Goal: Obtain resource: Obtain resource

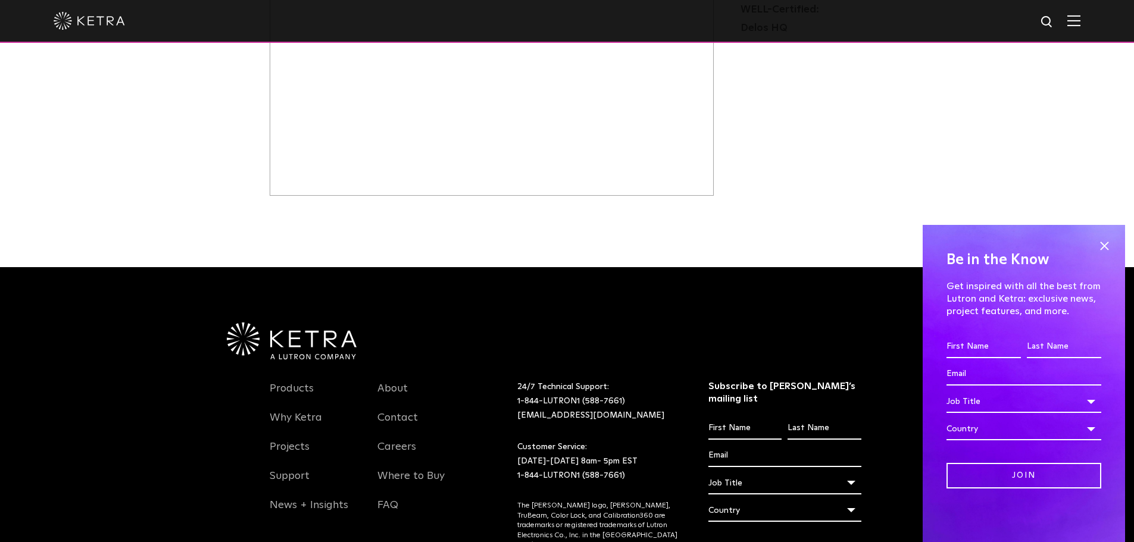
scroll to position [403, 0]
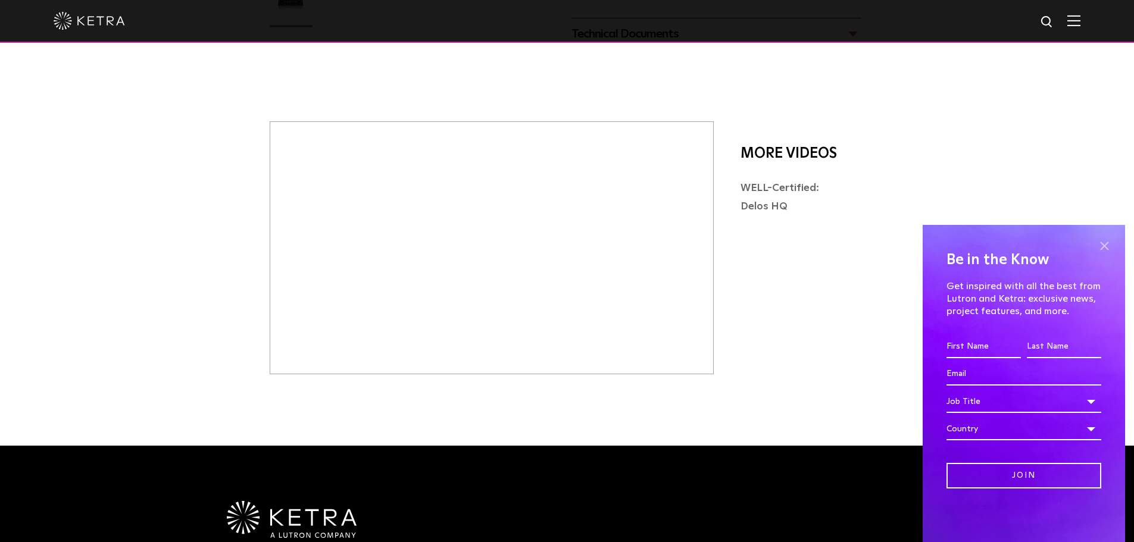
click at [1103, 242] on span at bounding box center [1105, 246] width 18 height 18
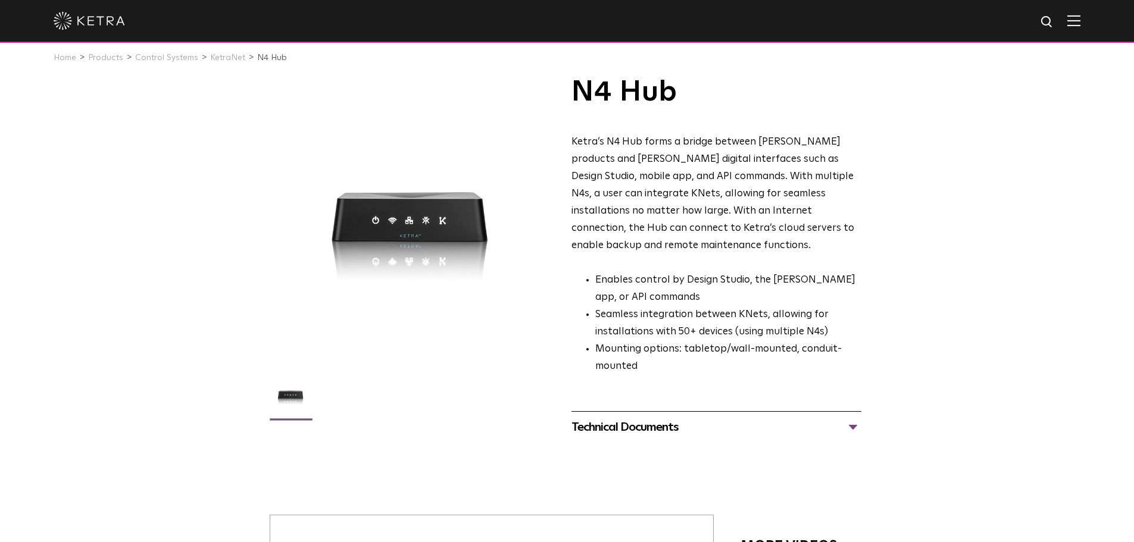
scroll to position [0, 0]
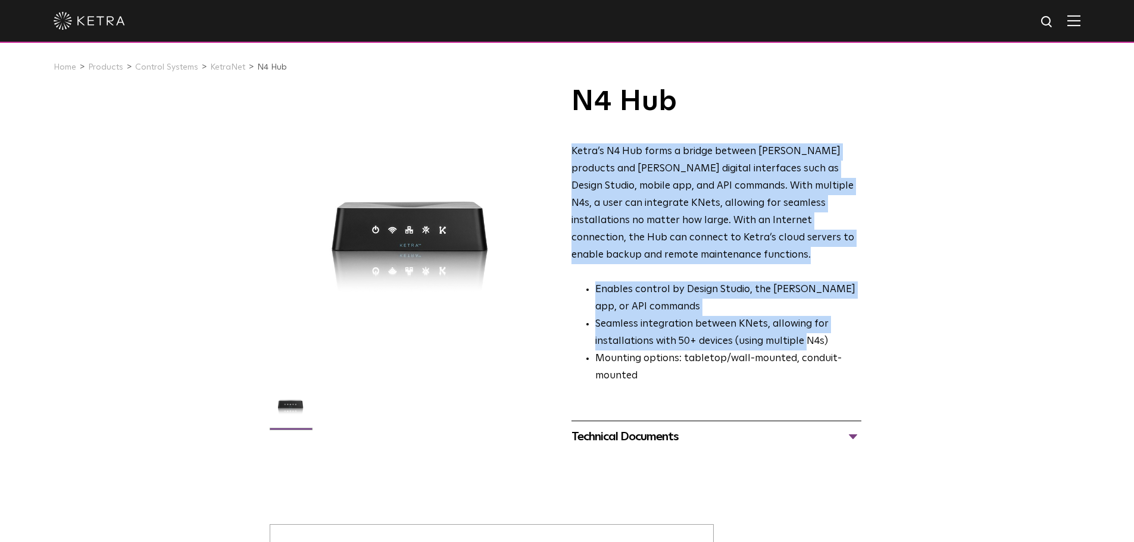
drag, startPoint x: 569, startPoint y: 150, endPoint x: 809, endPoint y: 322, distance: 295.0
click at [809, 322] on div "N4 Hub Ketra’s N4 Hub forms a bridge between Ketra products and Ketra digital i…" at bounding box center [567, 270] width 595 height 366
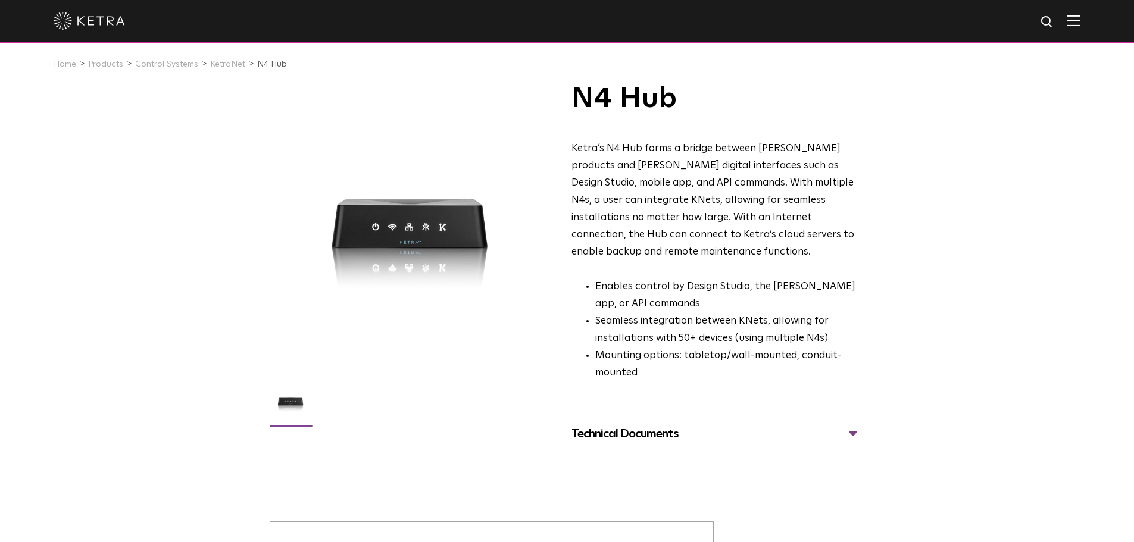
click at [925, 347] on div "N4 Hub Ketra’s N4 Hub forms a bridge between Ketra products and Ketra digital i…" at bounding box center [567, 267] width 1134 height 366
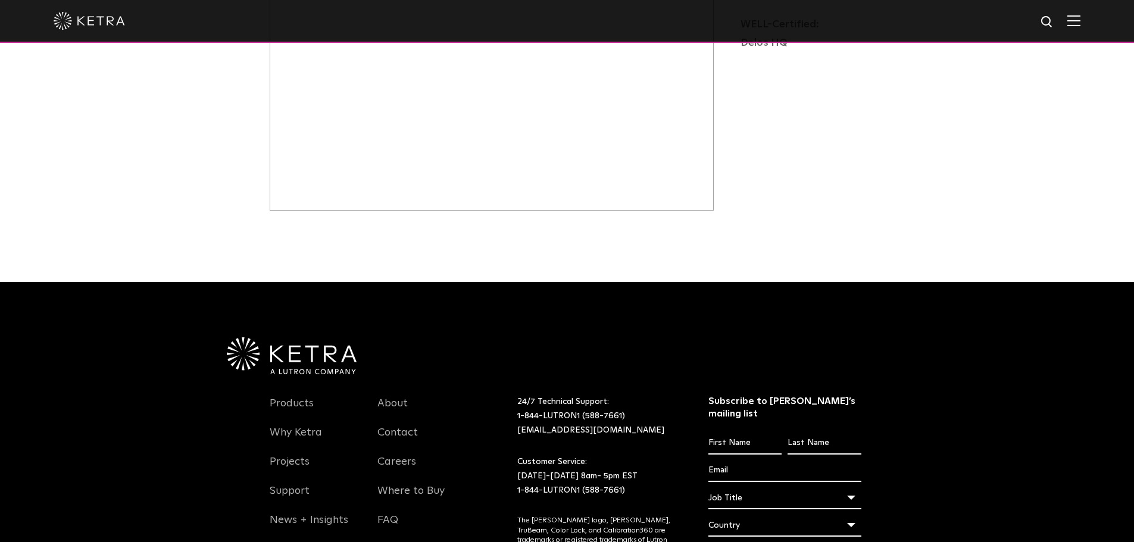
scroll to position [692, 0]
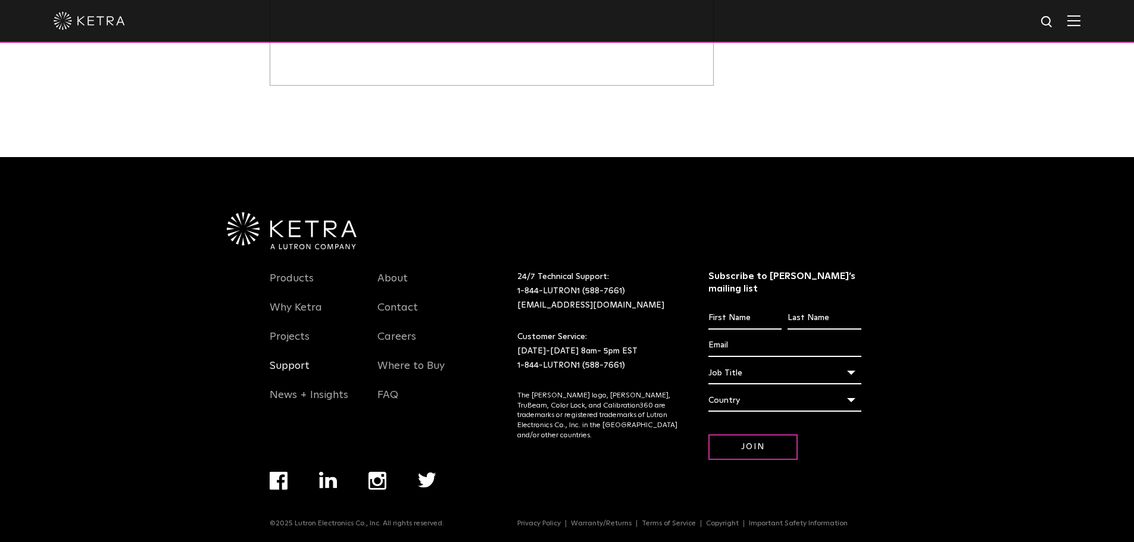
click at [300, 367] on link "Support" at bounding box center [290, 373] width 40 height 27
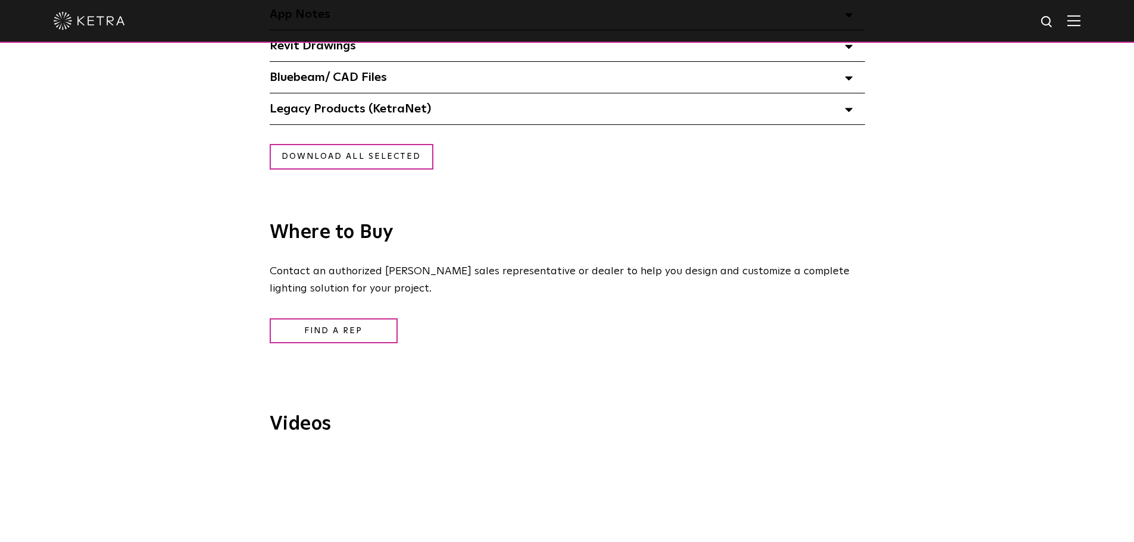
scroll to position [1105, 0]
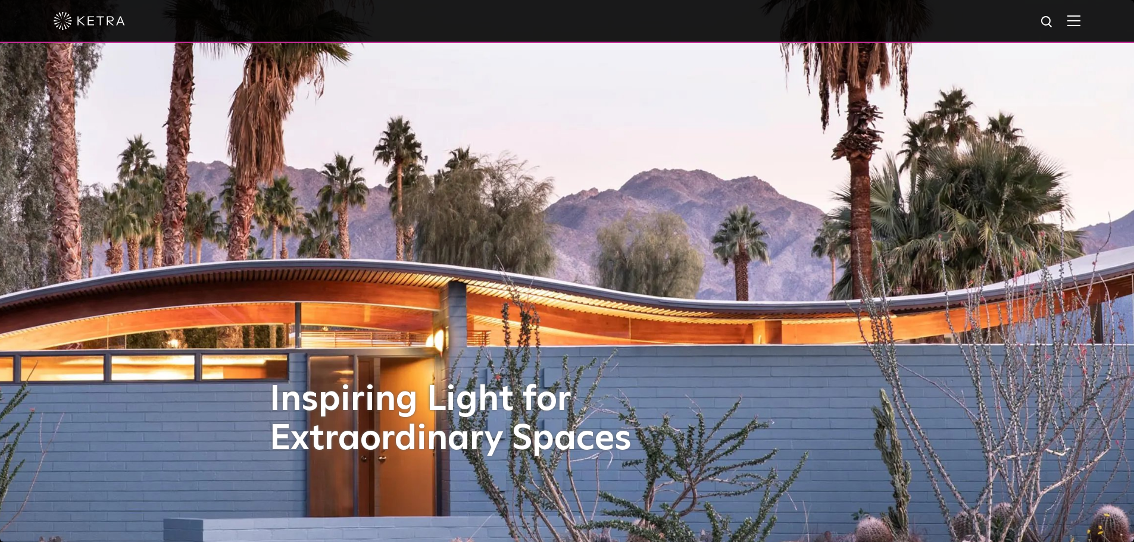
click at [1081, 16] on img at bounding box center [1074, 20] width 13 height 11
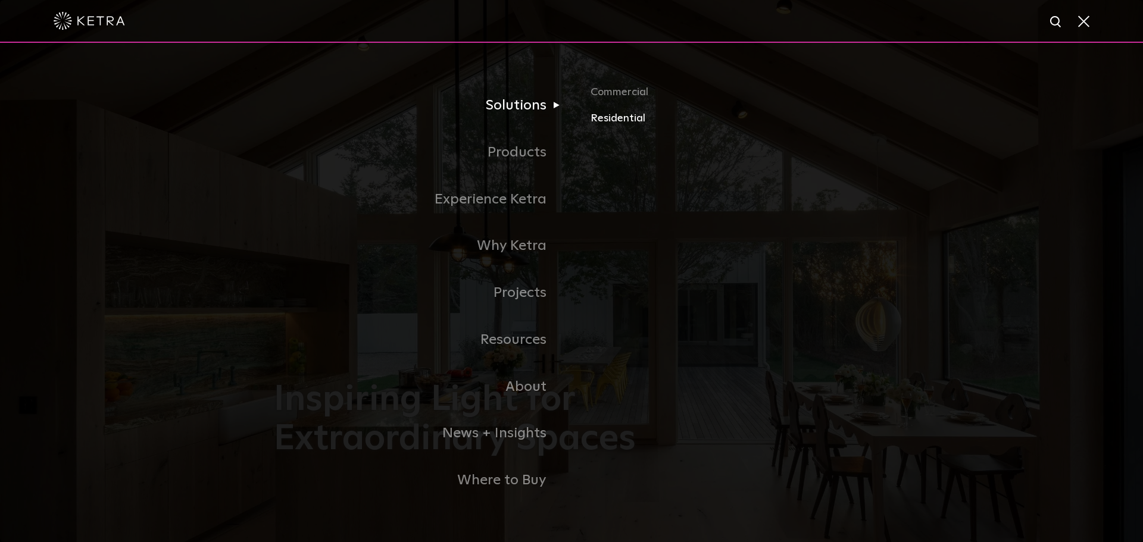
click at [612, 121] on link "Residential" at bounding box center [730, 118] width 279 height 17
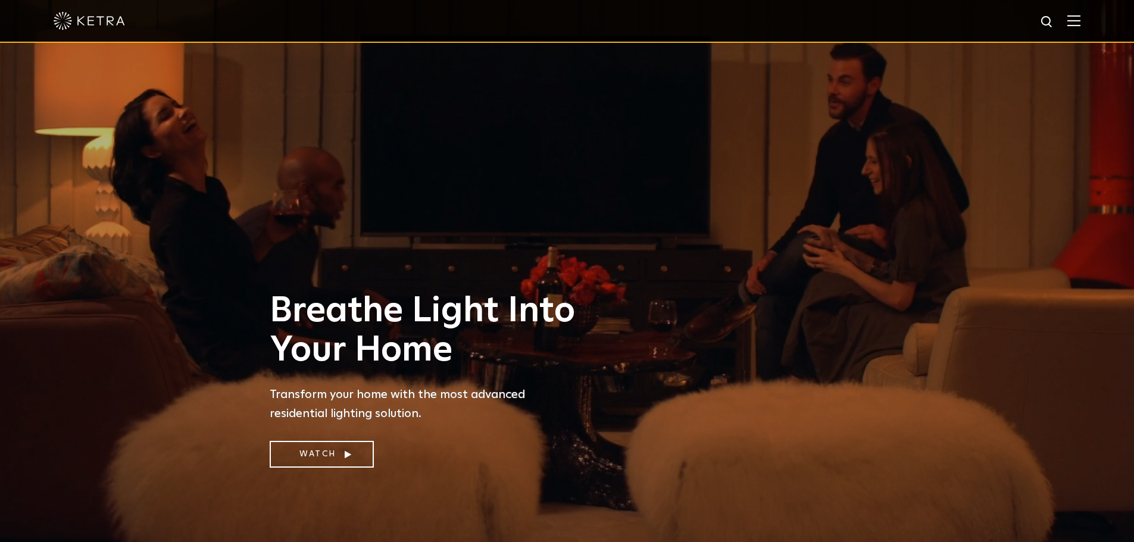
click at [1054, 21] on img at bounding box center [1047, 22] width 15 height 15
type input "design studio"
click at [1010, 13] on button "Search" at bounding box center [1019, 22] width 18 height 18
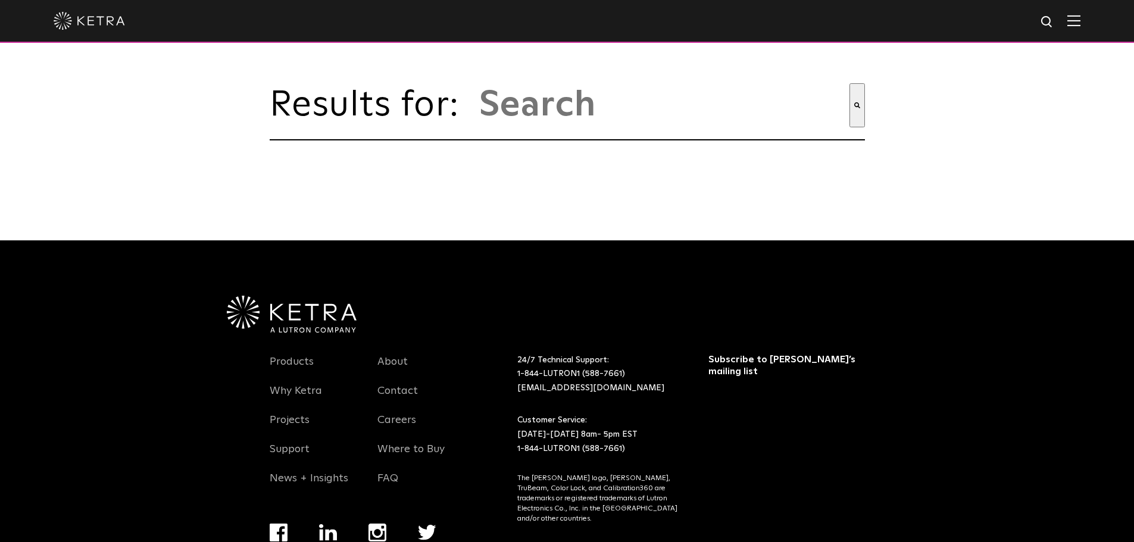
type input "design studio"
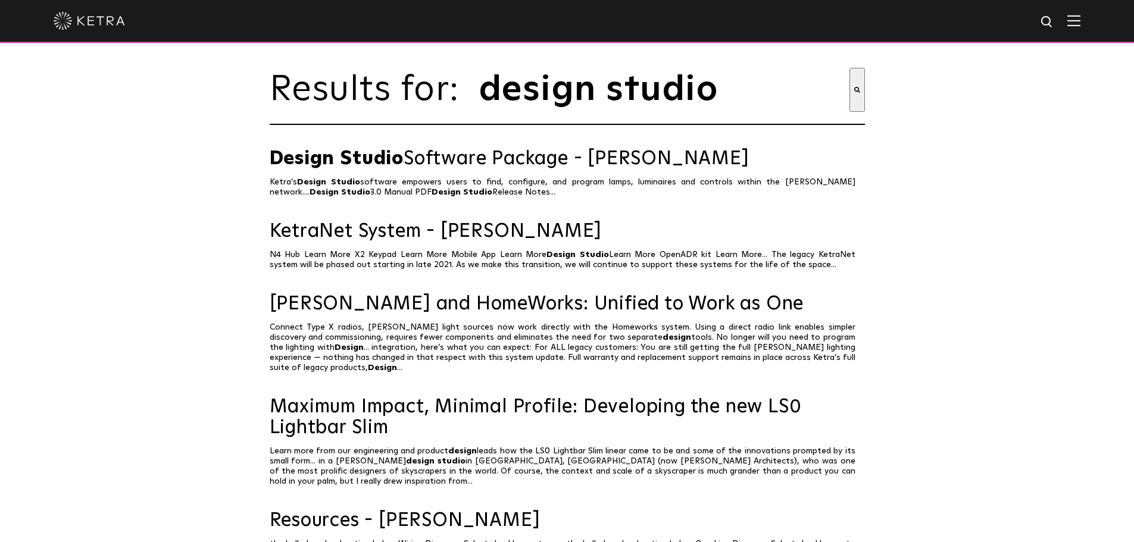
scroll to position [16, 0]
click at [339, 192] on span "Design" at bounding box center [324, 192] width 29 height 8
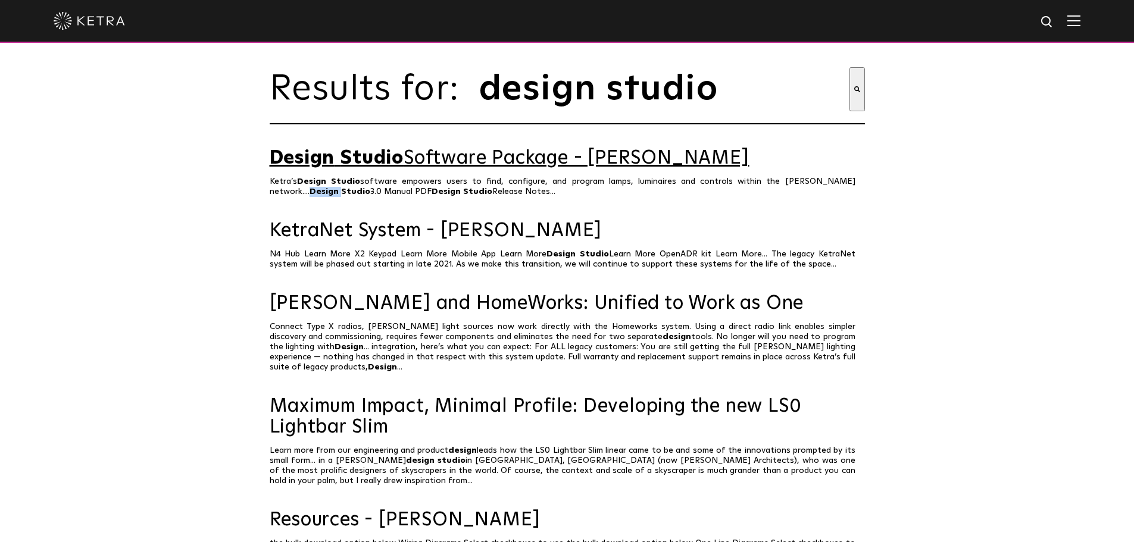
click at [538, 169] on link "Design Studio Software Package - Ketra" at bounding box center [567, 158] width 595 height 21
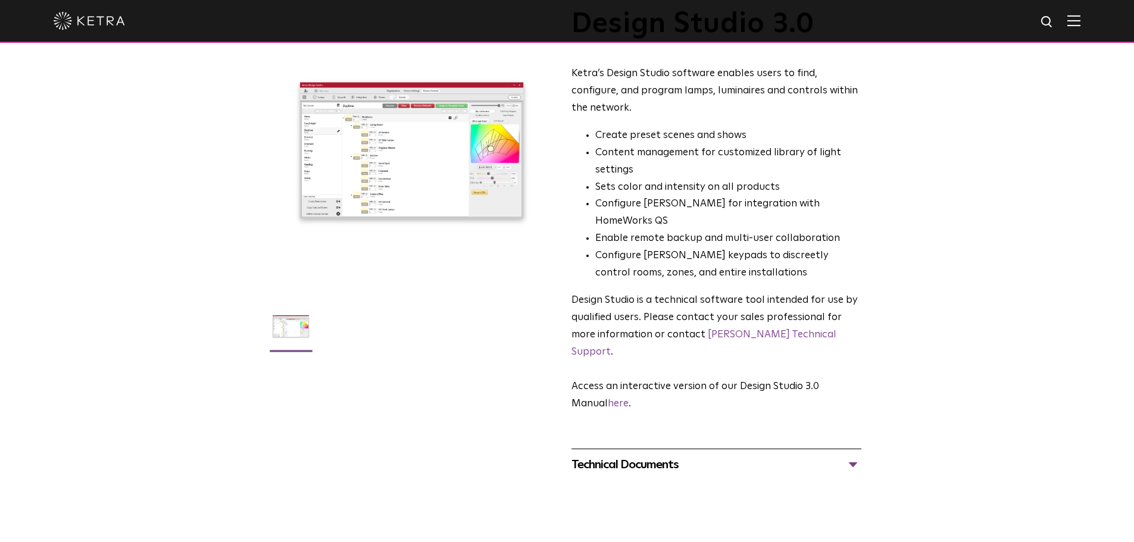
scroll to position [79, 0]
click at [851, 455] on div "Technical Documents" at bounding box center [717, 464] width 290 height 19
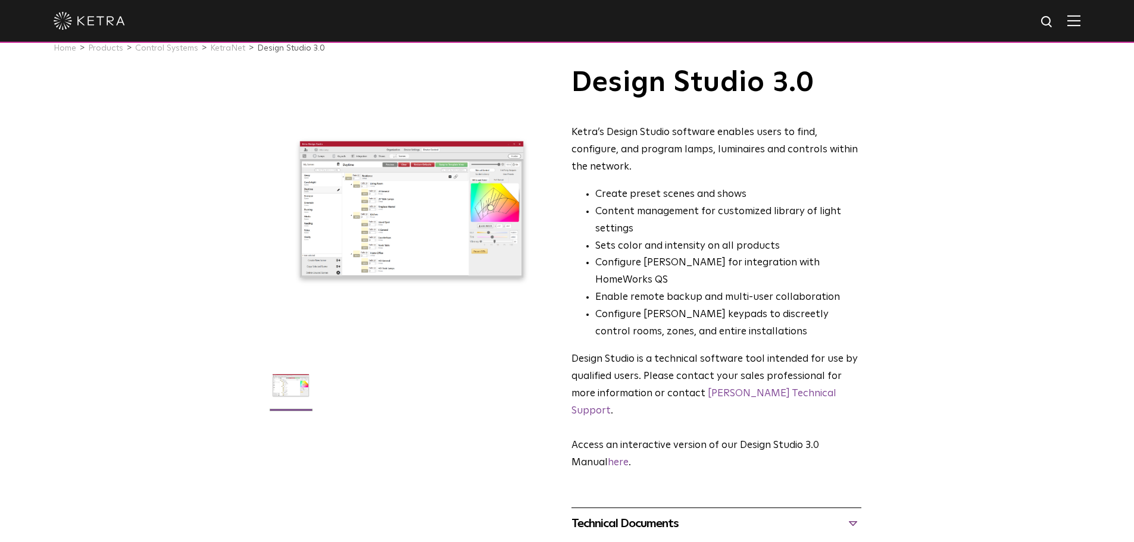
scroll to position [20, 0]
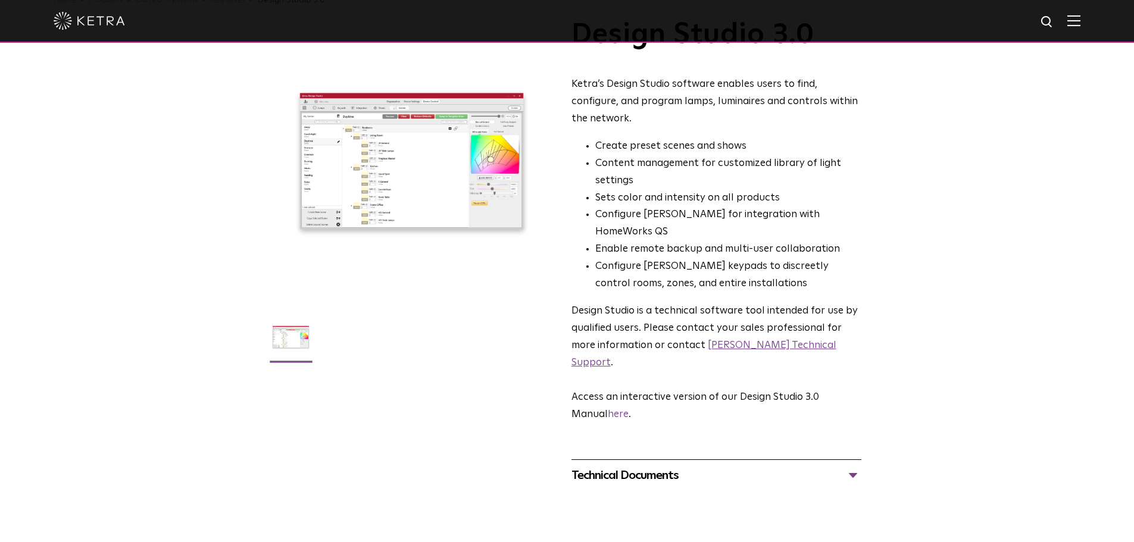
scroll to position [68, 0]
click at [627, 409] on link "here" at bounding box center [618, 414] width 21 height 10
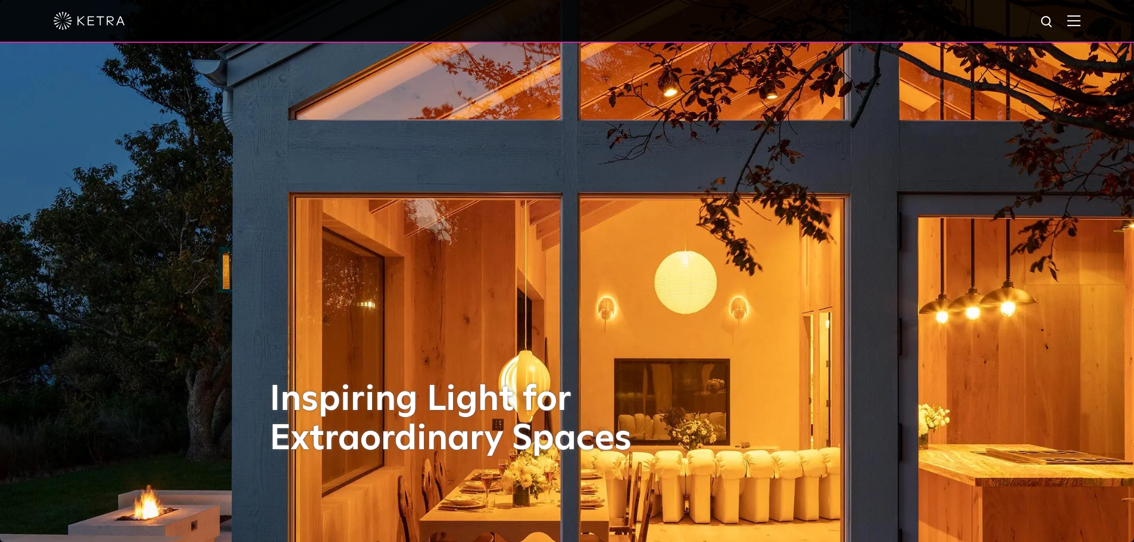
click at [1081, 18] on img at bounding box center [1074, 20] width 13 height 11
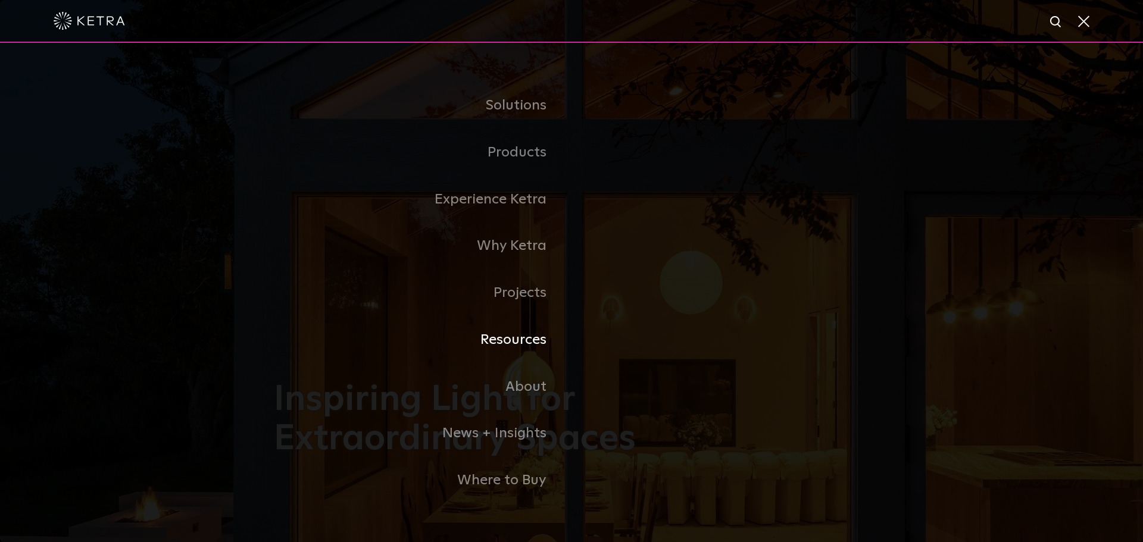
click at [510, 345] on link "Resources" at bounding box center [423, 340] width 298 height 47
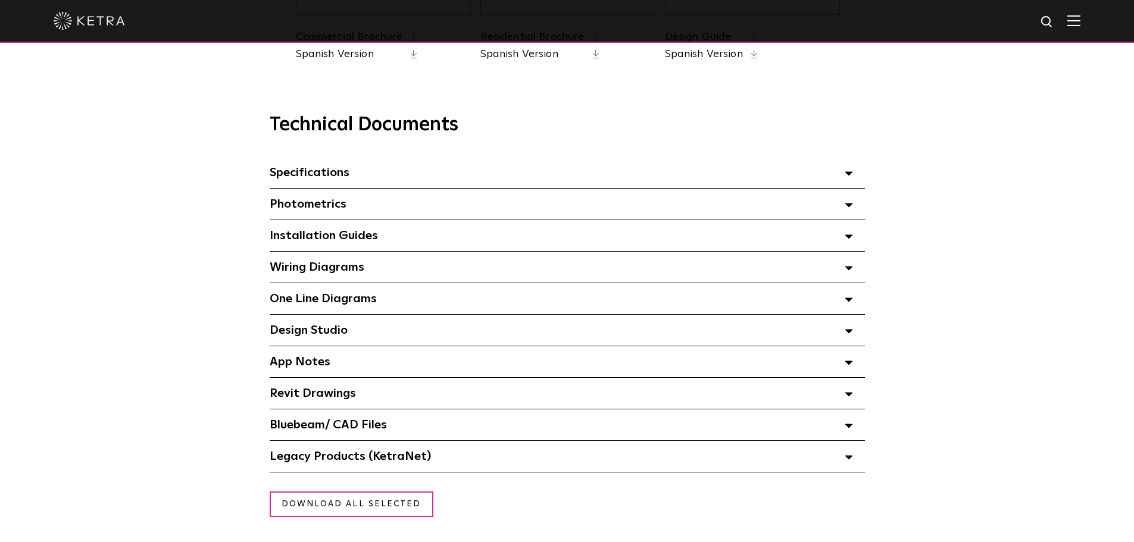
scroll to position [775, 0]
click at [848, 333] on icon at bounding box center [849, 331] width 8 height 4
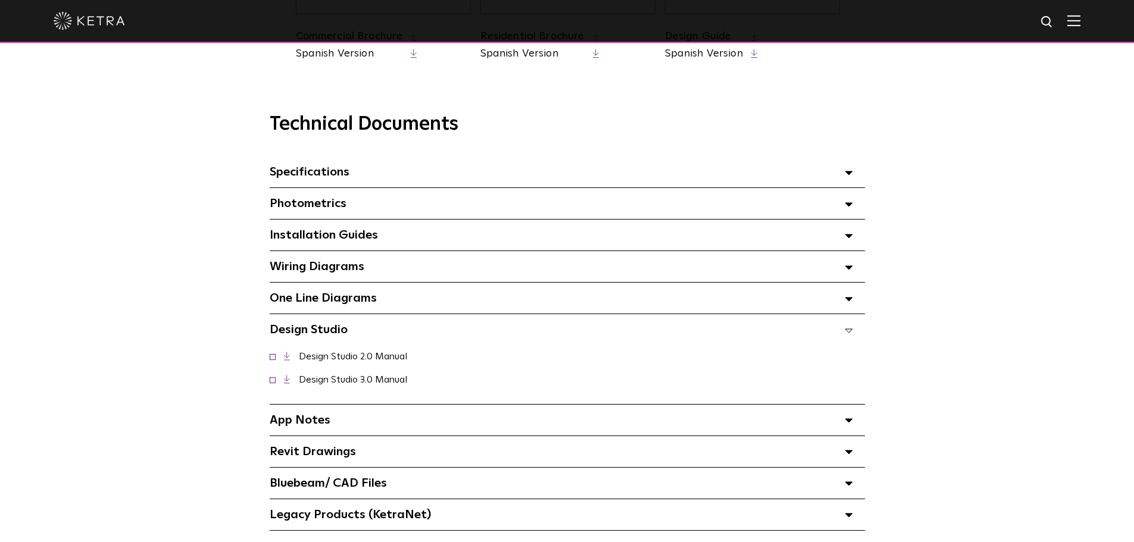
click at [339, 382] on link "Design Studio 3.0 Manual" at bounding box center [353, 380] width 108 height 10
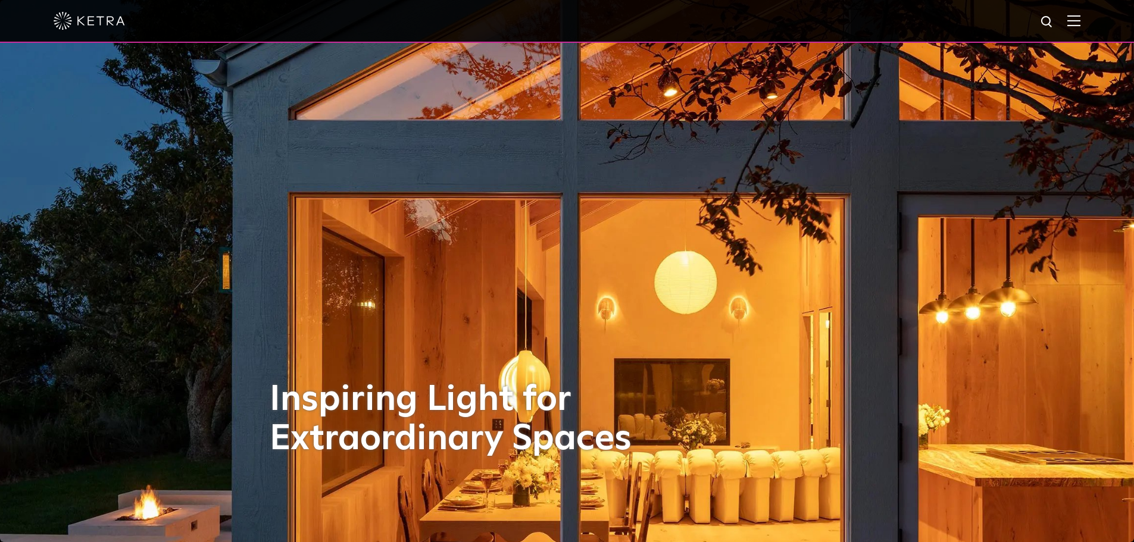
click at [1081, 30] on div at bounding box center [567, 21] width 1027 height 42
click at [1081, 18] on img at bounding box center [1074, 20] width 13 height 11
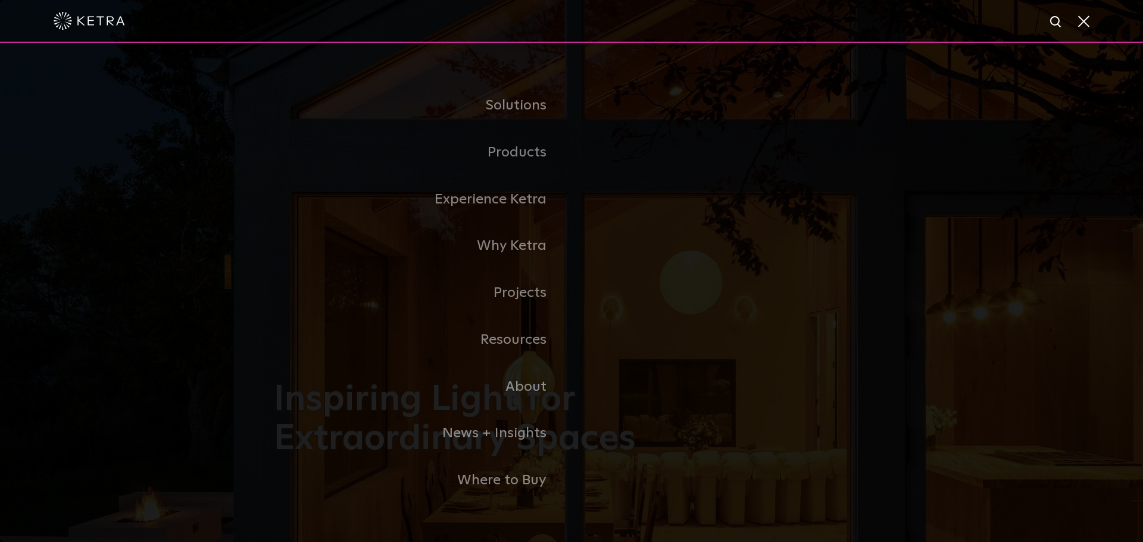
click at [1056, 22] on img at bounding box center [1056, 22] width 15 height 15
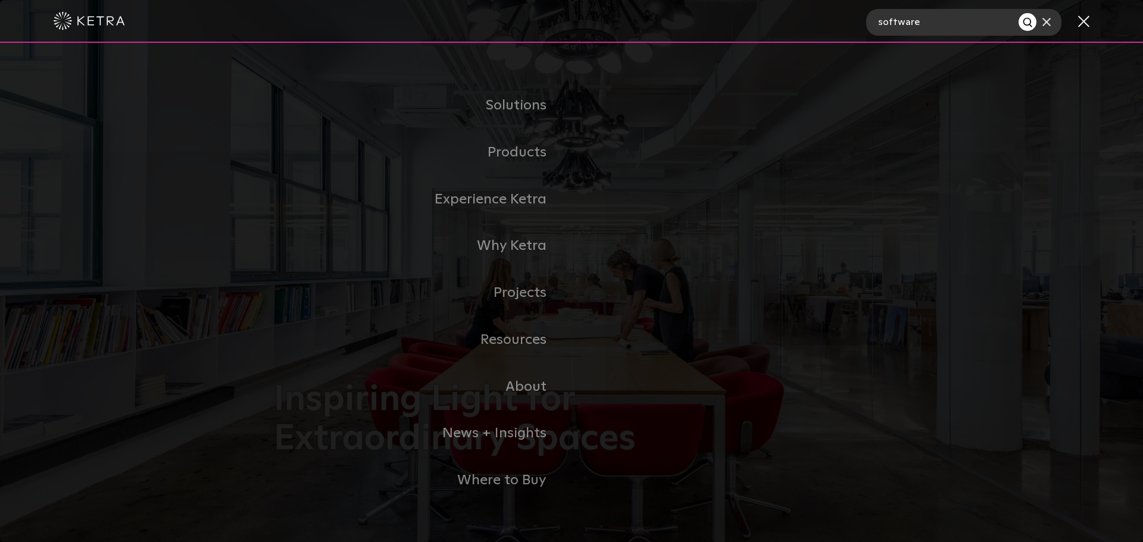
type input "software"
click at [1019, 13] on button "Search" at bounding box center [1028, 22] width 18 height 18
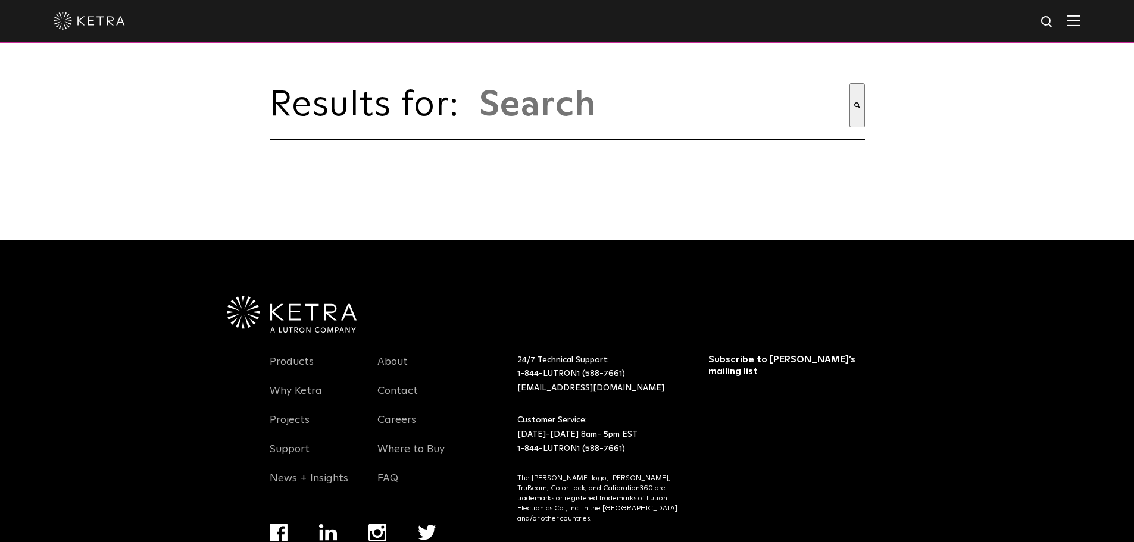
type input "software"
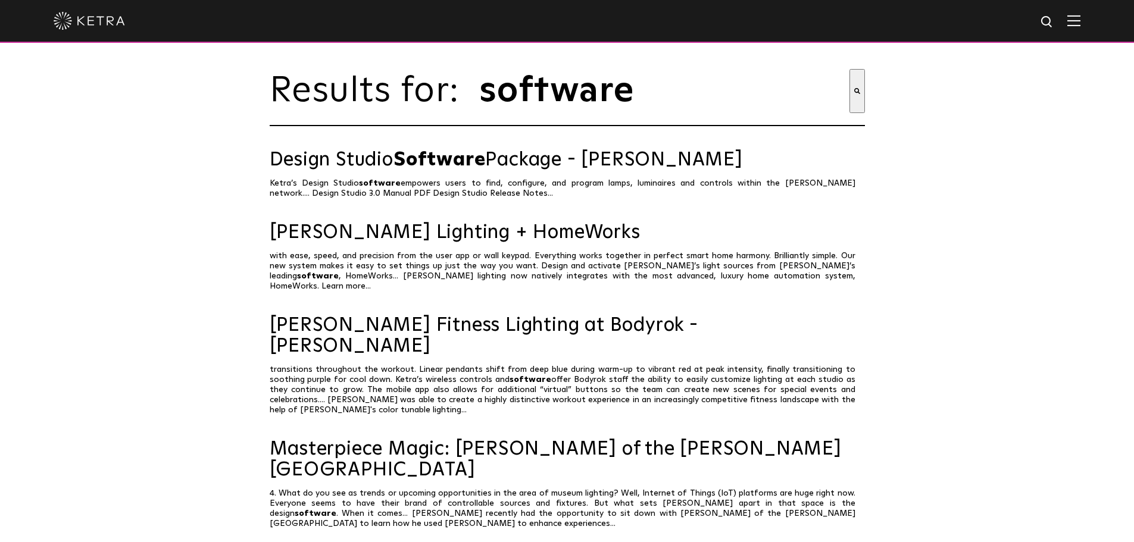
scroll to position [15, 0]
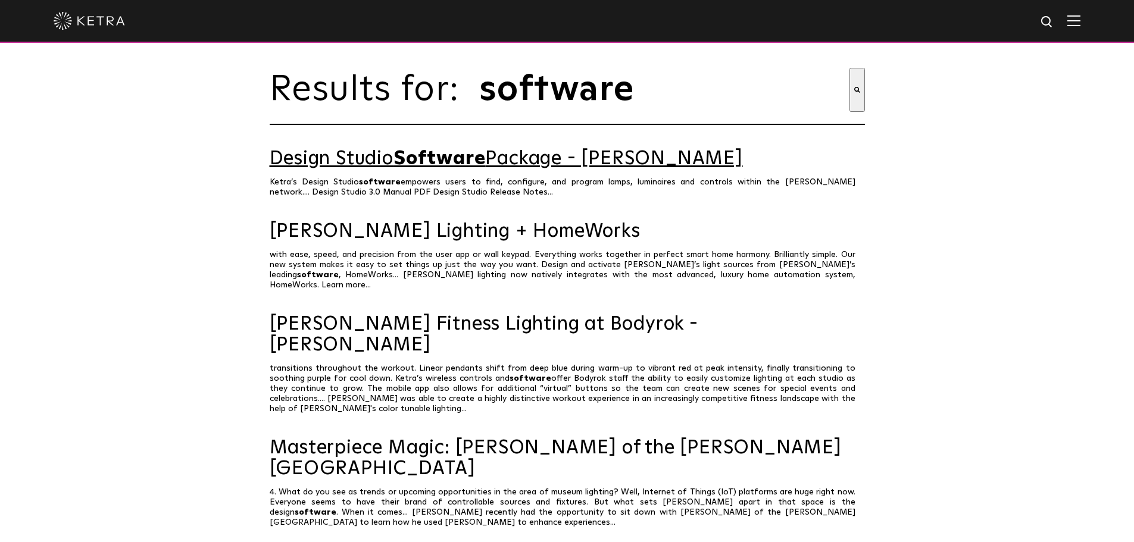
click at [506, 169] on link "Design Studio Software Package - [PERSON_NAME]" at bounding box center [567, 159] width 595 height 21
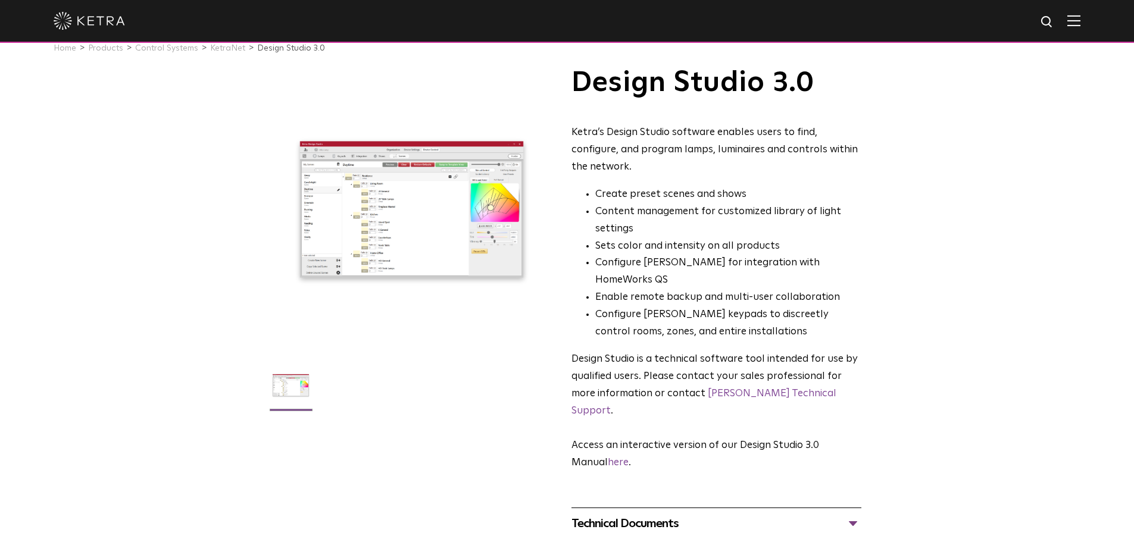
scroll to position [24, 0]
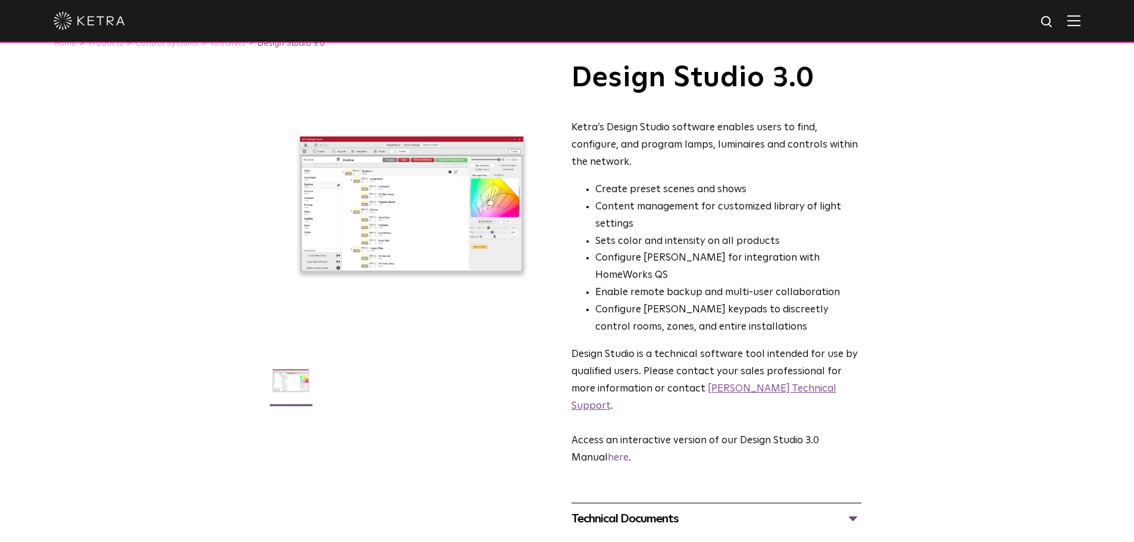
click at [722, 384] on link "Ketra Technical Support" at bounding box center [704, 397] width 265 height 27
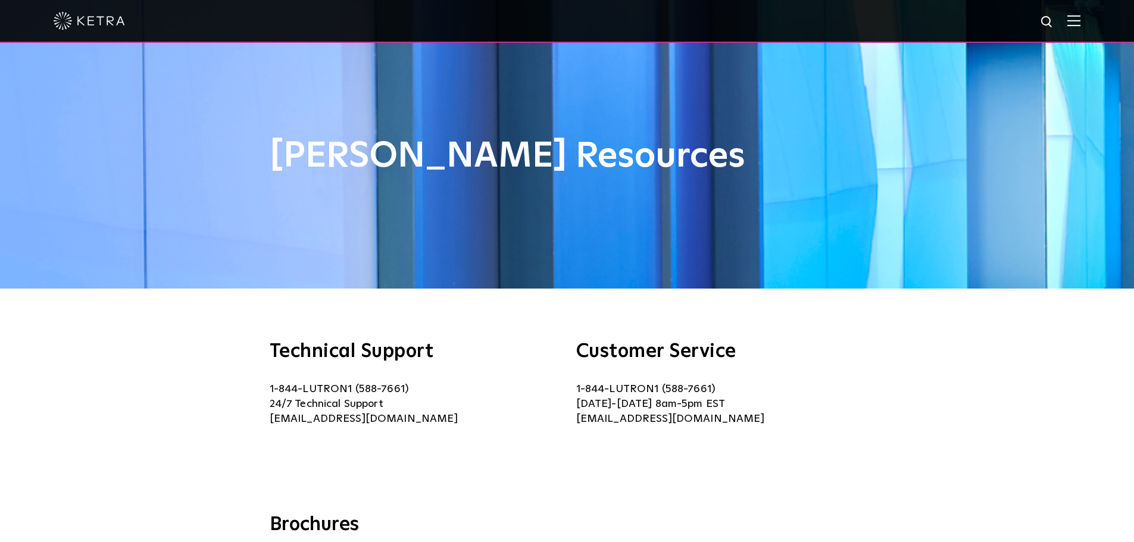
click at [1055, 24] on img at bounding box center [1047, 22] width 15 height 15
type input "download software"
click at [1010, 13] on button "Search" at bounding box center [1019, 22] width 18 height 18
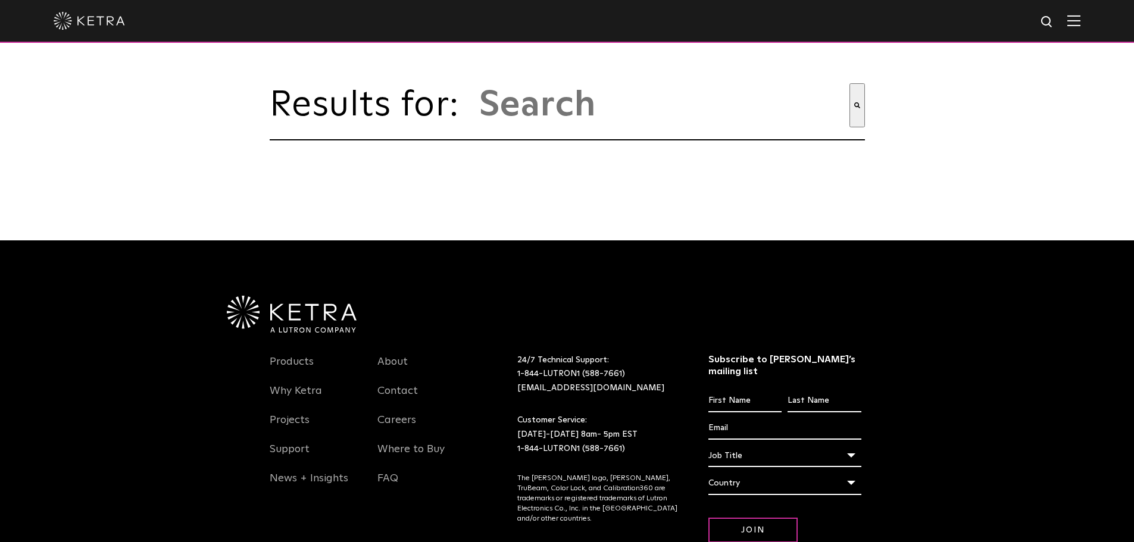
type input "download software"
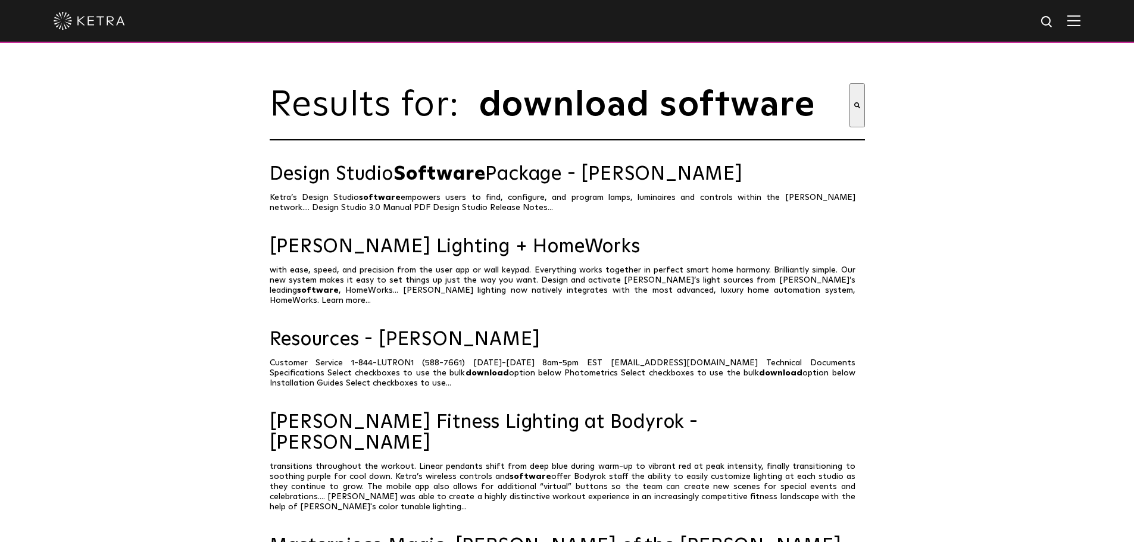
click at [859, 116] on button "Search" at bounding box center [857, 105] width 15 height 44
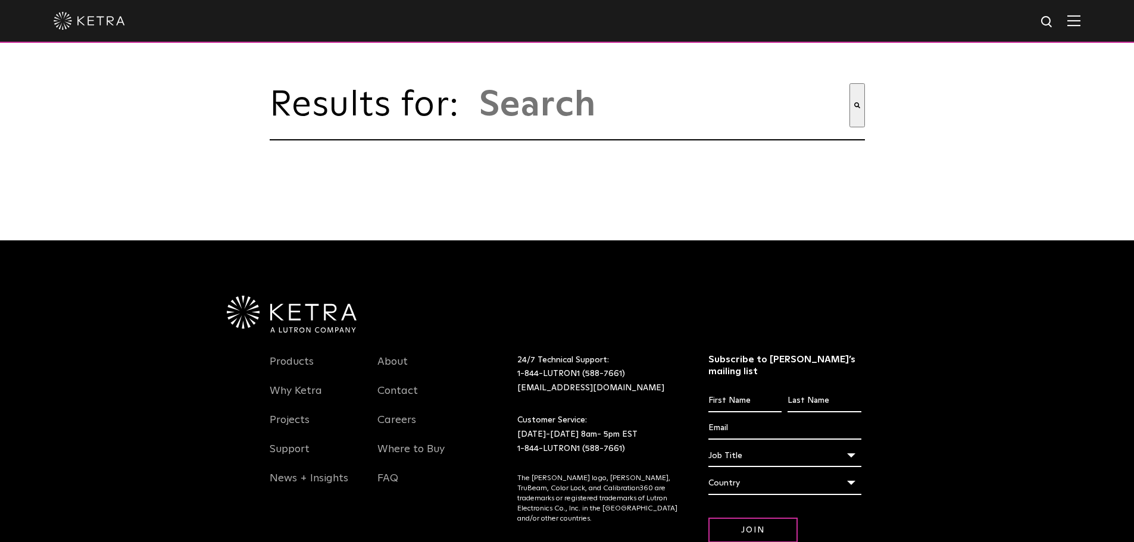
click at [583, 101] on input "This is a search field with an auto-suggest feature attached." at bounding box center [664, 105] width 372 height 44
type input "software"
click at [850, 83] on button "Search" at bounding box center [857, 105] width 15 height 44
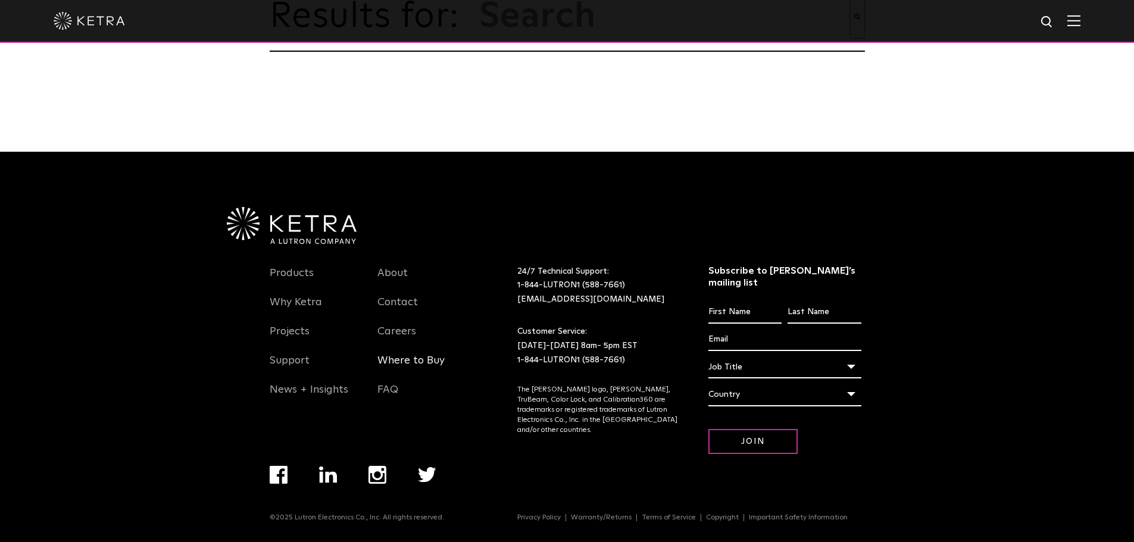
click at [395, 372] on link "Where to Buy" at bounding box center [411, 367] width 67 height 27
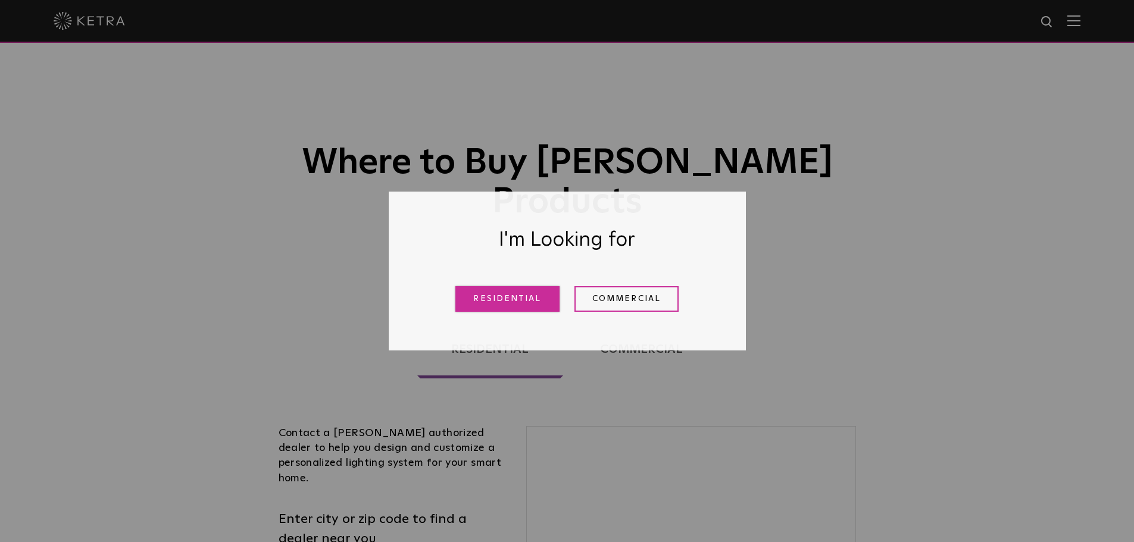
click at [523, 300] on link "Residential" at bounding box center [508, 299] width 104 height 26
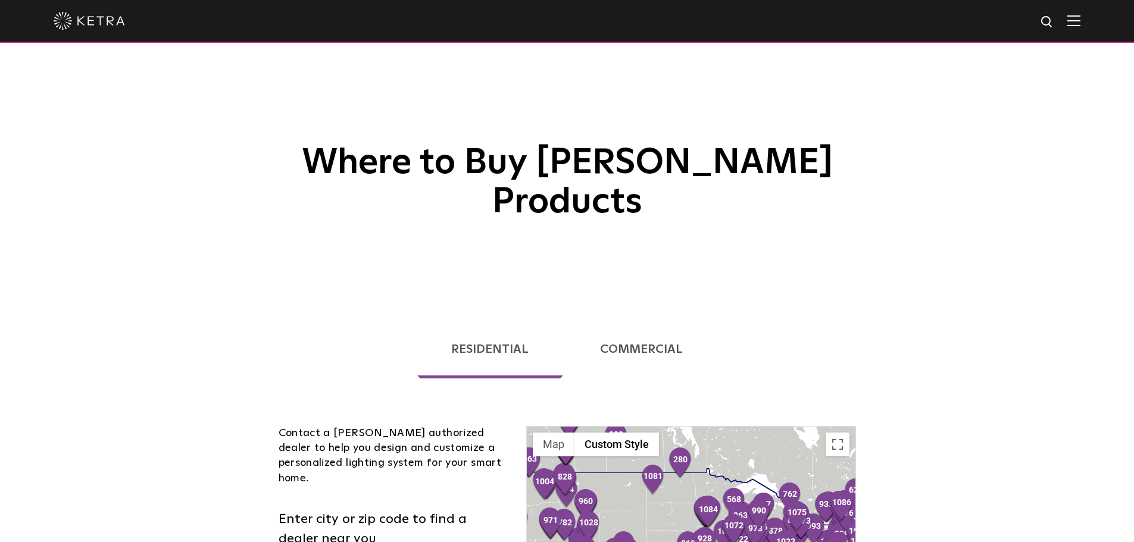
click at [1054, 17] on img at bounding box center [1047, 22] width 15 height 15
type input "design studio"
click at [1010, 13] on button "Search" at bounding box center [1019, 22] width 18 height 18
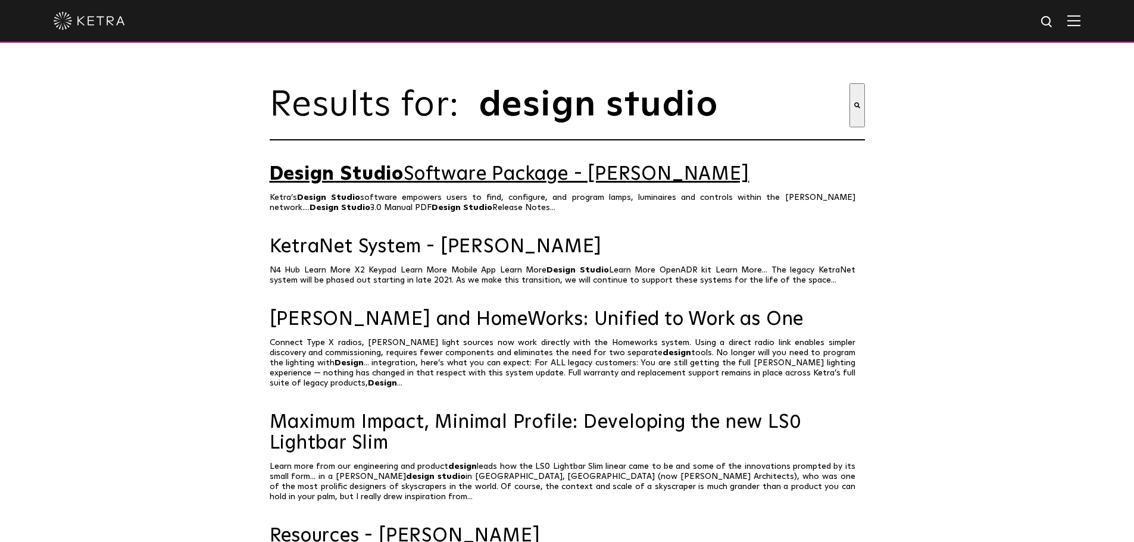
click at [408, 183] on link "Design Studio Software Package - [PERSON_NAME]" at bounding box center [567, 174] width 595 height 21
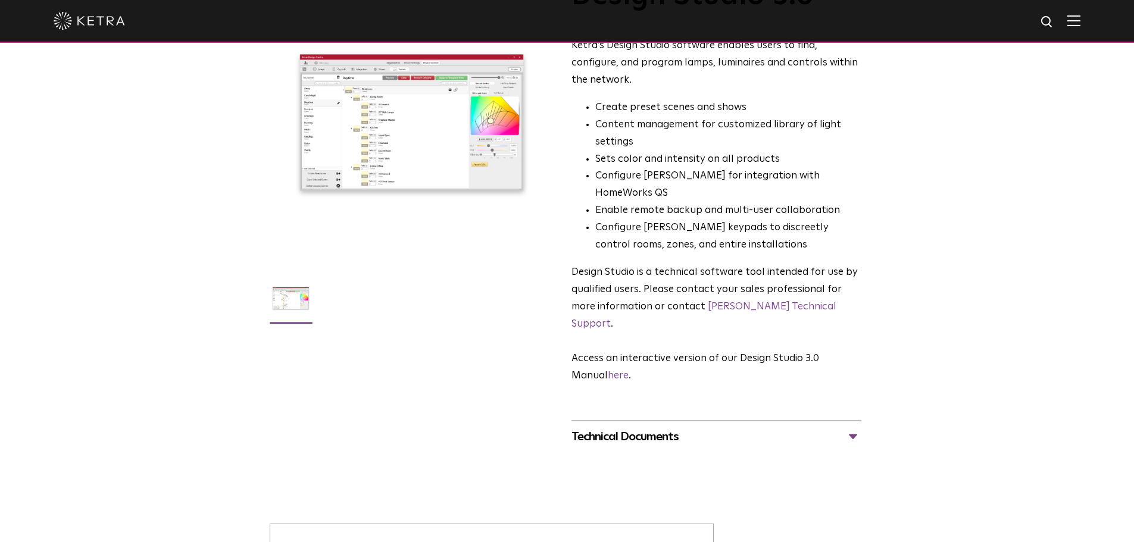
scroll to position [107, 0]
click at [850, 427] on div "Technical Documents" at bounding box center [717, 436] width 290 height 19
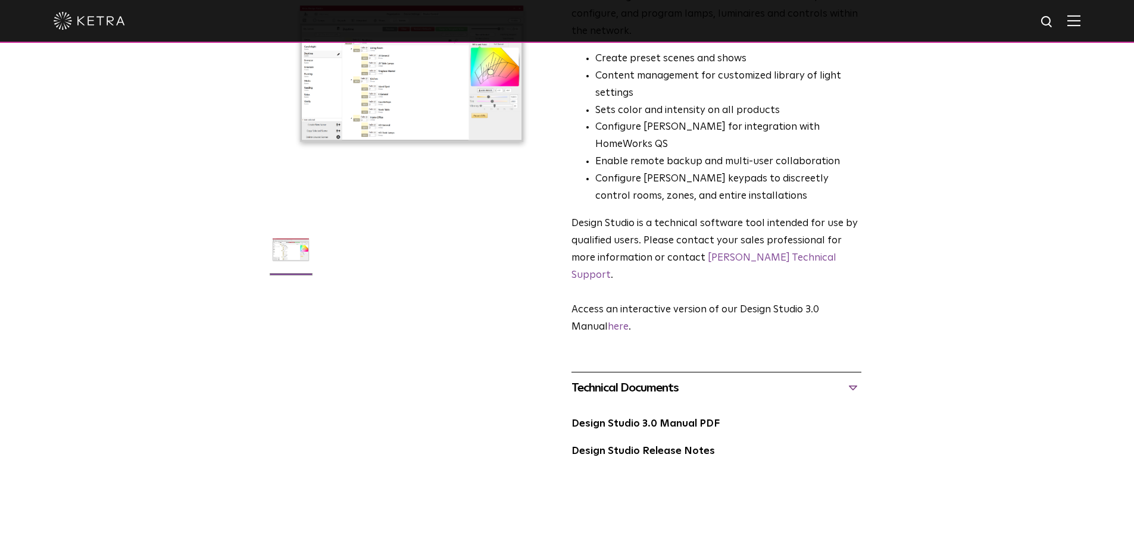
scroll to position [156, 0]
click at [678, 445] on link "Design Studio Release Notes" at bounding box center [644, 450] width 144 height 10
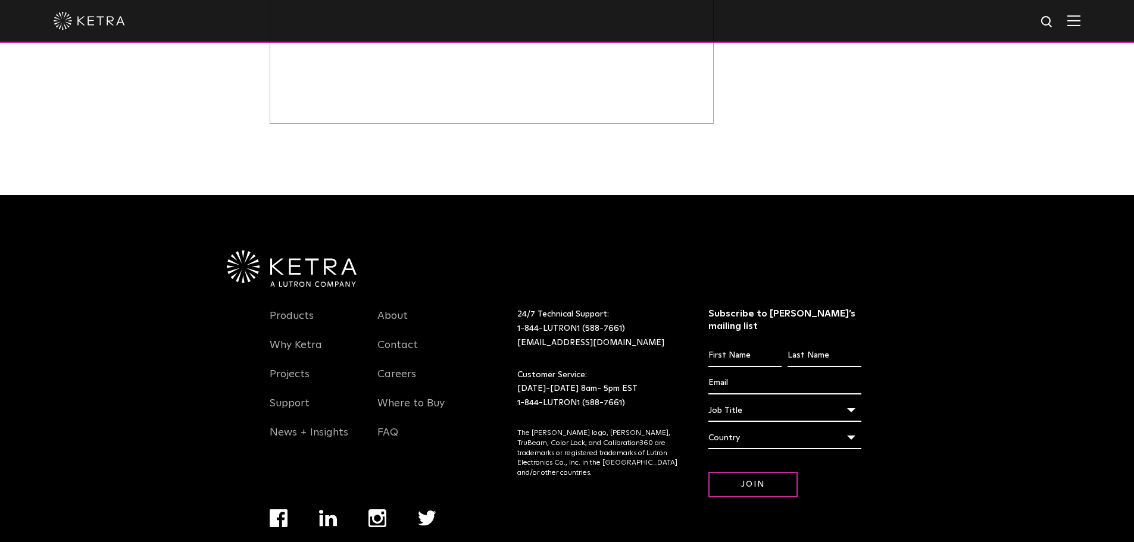
scroll to position [0, 0]
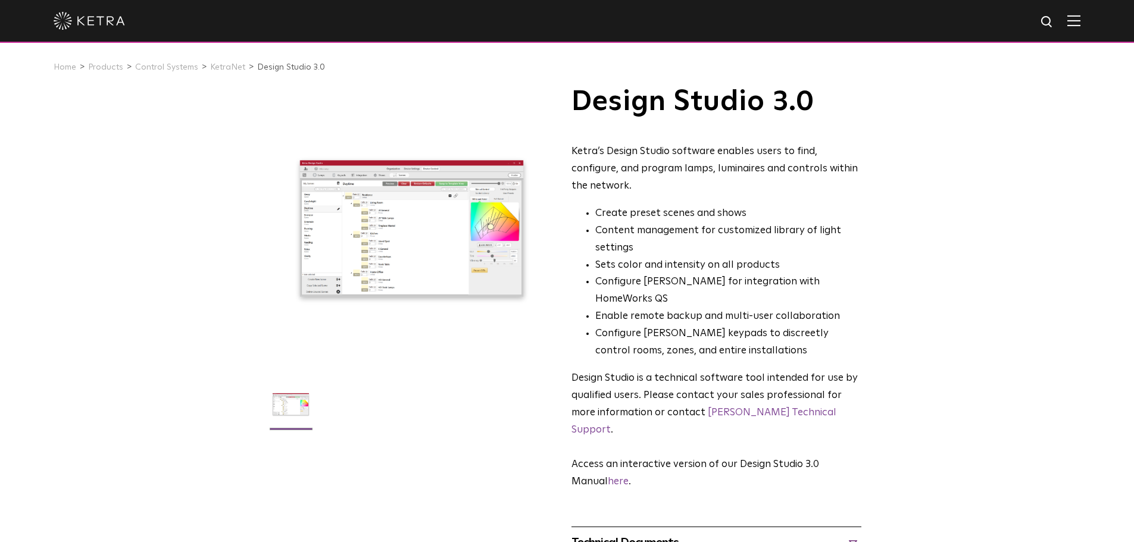
click at [682, 133] on div "Design Studio 3.0 Ketra’s Design Studio software enables users to find, configu…" at bounding box center [717, 289] width 290 height 404
click at [667, 117] on h1 "Design Studio 3.0" at bounding box center [717, 102] width 290 height 30
click at [572, 238] on ul "Create preset scenes and shows Content management for customized library of lig…" at bounding box center [717, 282] width 290 height 155
click at [455, 276] on div at bounding box center [412, 229] width 284 height 284
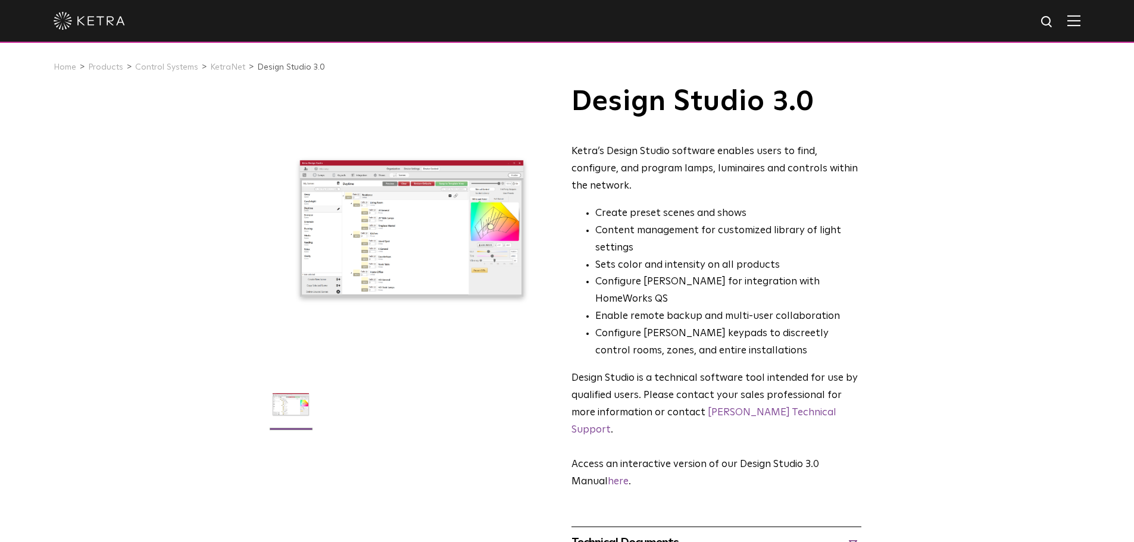
click at [455, 276] on div at bounding box center [412, 229] width 284 height 284
click at [621, 477] on link "here" at bounding box center [618, 482] width 21 height 10
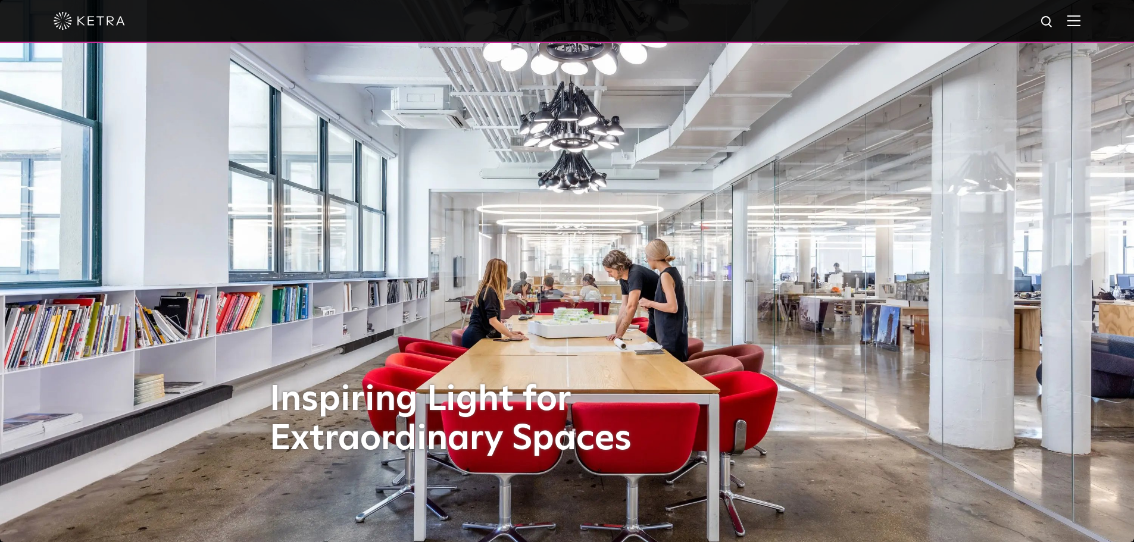
click at [1051, 20] on img at bounding box center [1047, 22] width 15 height 15
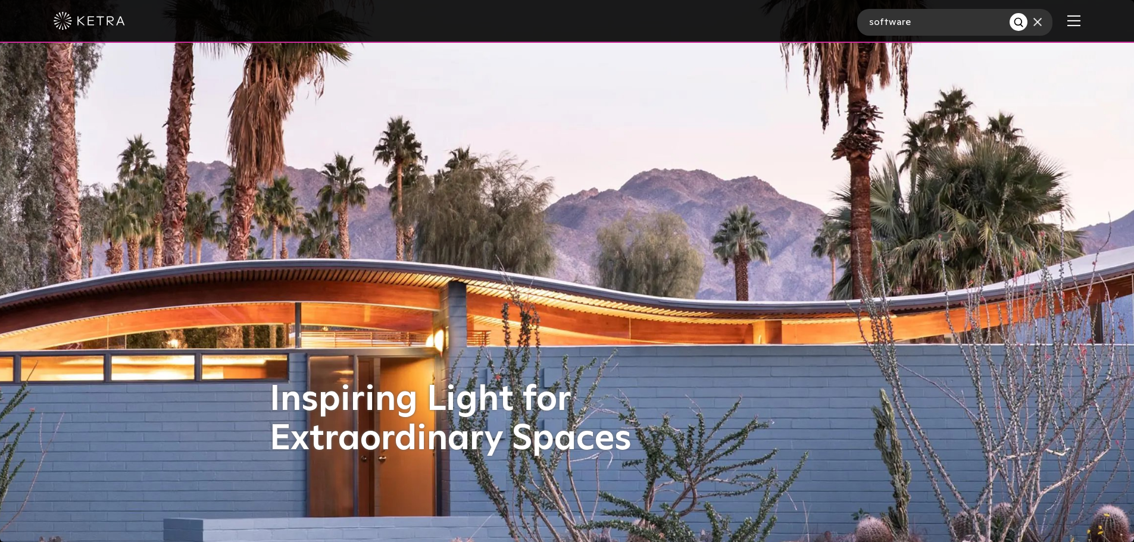
type input "software"
click at [1010, 13] on button "Search" at bounding box center [1019, 22] width 18 height 18
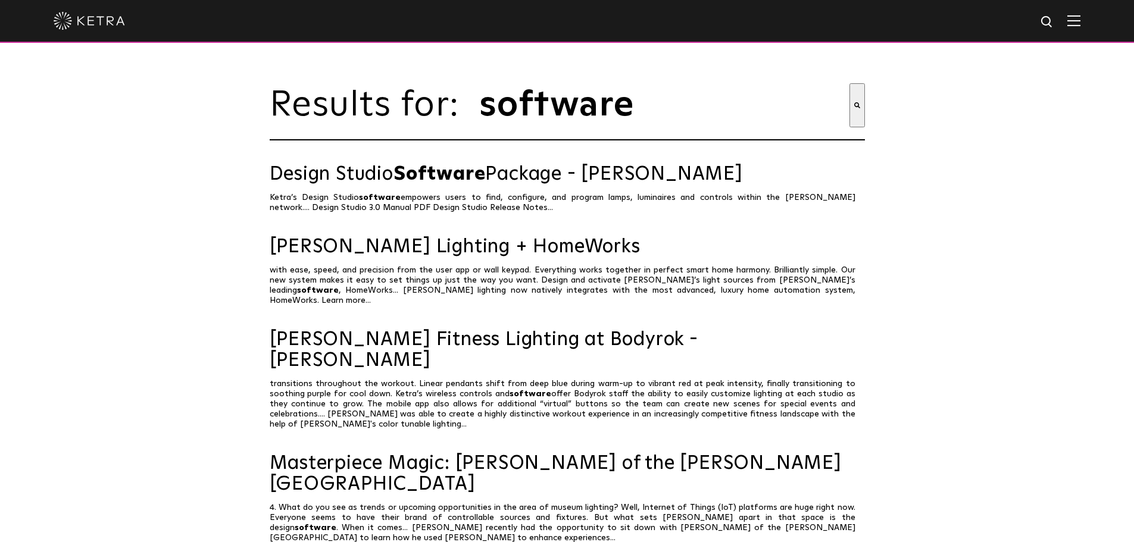
click at [853, 111] on button "Search" at bounding box center [857, 105] width 15 height 44
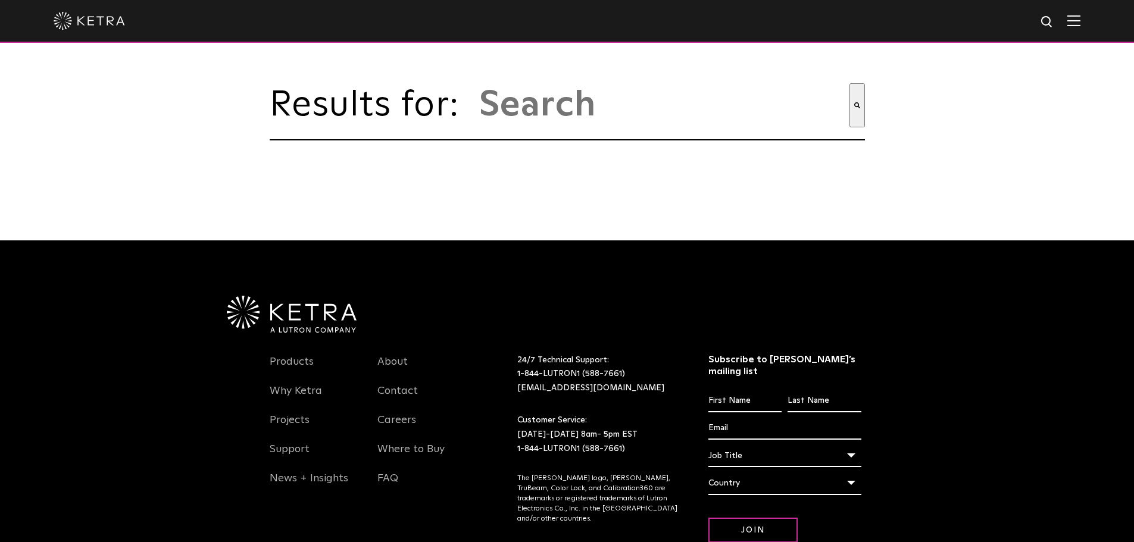
drag, startPoint x: 0, startPoint y: 0, endPoint x: 818, endPoint y: 115, distance: 826.2
click at [818, 115] on form "This is a search field with an auto-suggest feature attached. There are no sugg…" at bounding box center [671, 105] width 387 height 44
click at [818, 115] on input "This is a search field with an auto-suggest feature attached." at bounding box center [664, 105] width 372 height 44
type input "software"
click at [850, 83] on button "Search" at bounding box center [857, 105] width 15 height 44
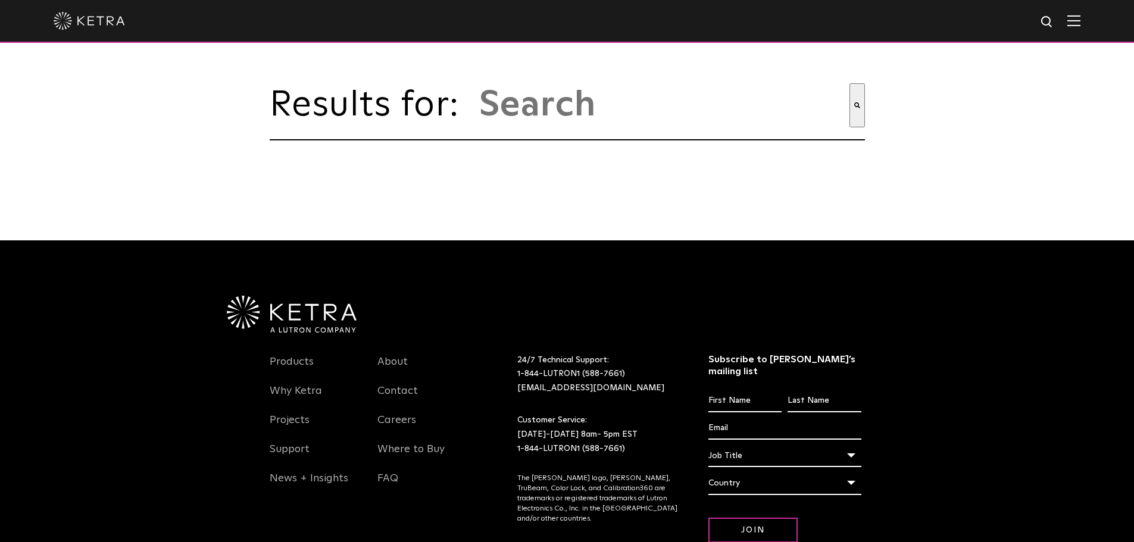
click at [594, 110] on input "This is a search field with an auto-suggest feature attached." at bounding box center [664, 105] width 372 height 44
type input "design studio"
click at [850, 83] on button "Search" at bounding box center [857, 105] width 15 height 44
click at [1053, 20] on img at bounding box center [1047, 22] width 15 height 15
type input "design studio"
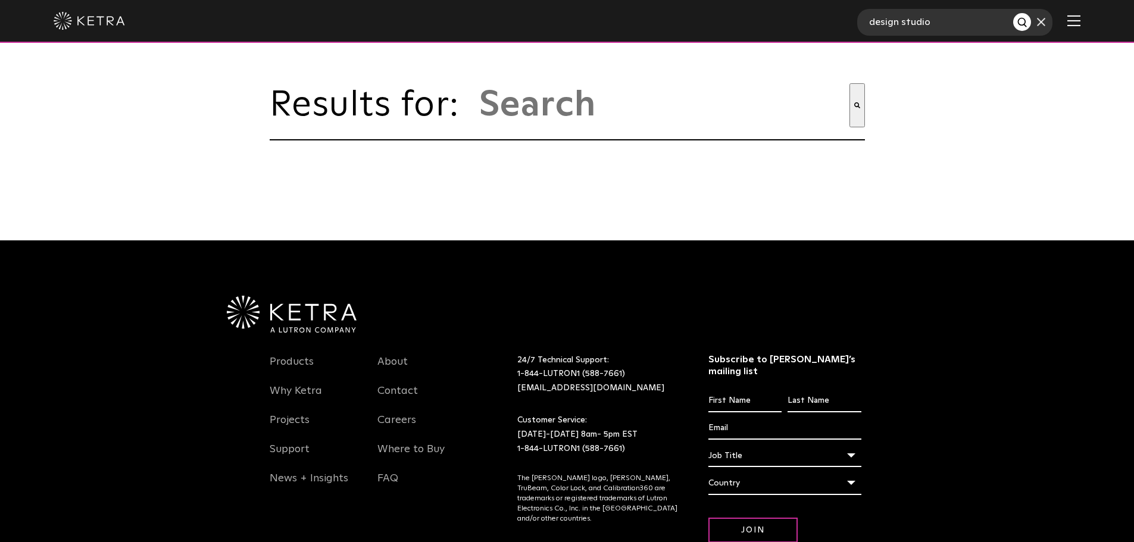
click at [1014, 13] on button "Search" at bounding box center [1023, 22] width 18 height 18
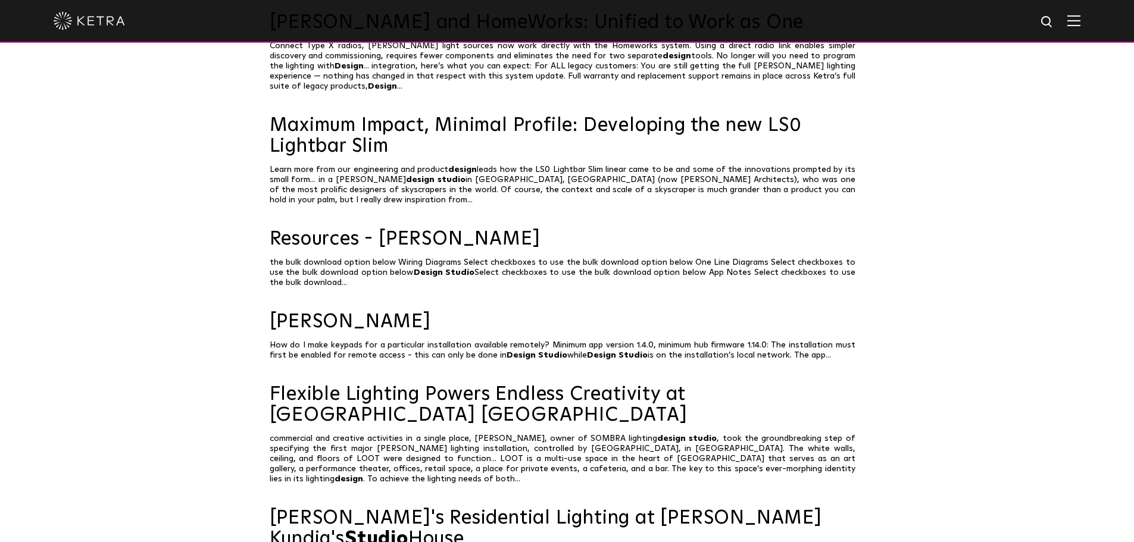
scroll to position [298, 0]
click at [385, 243] on link "Resources - [PERSON_NAME]" at bounding box center [567, 239] width 595 height 21
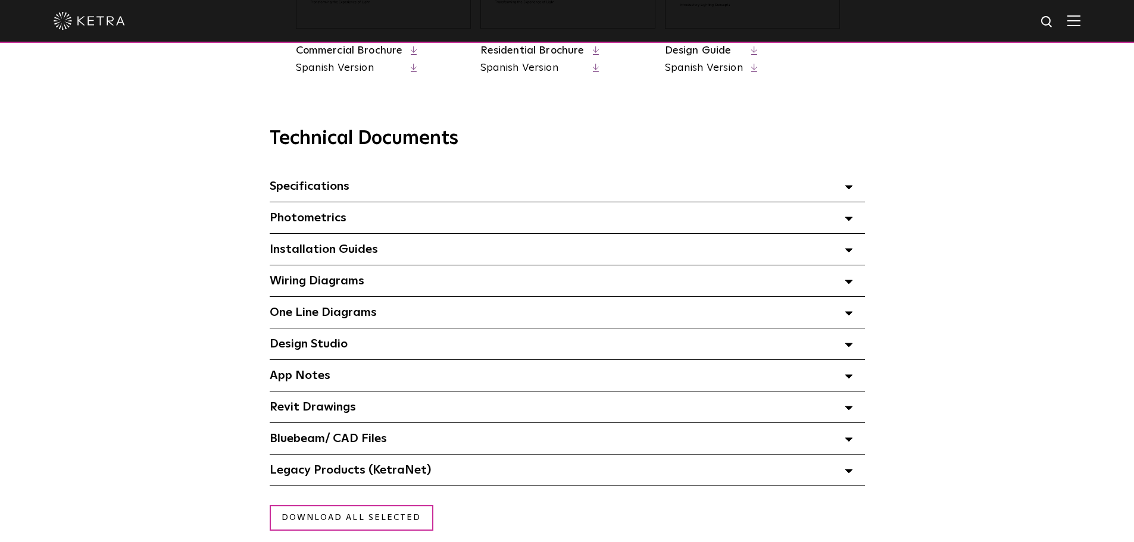
scroll to position [762, 0]
click at [844, 348] on div "Design Studio Select checkboxes to use the bulk download option below" at bounding box center [567, 343] width 595 height 31
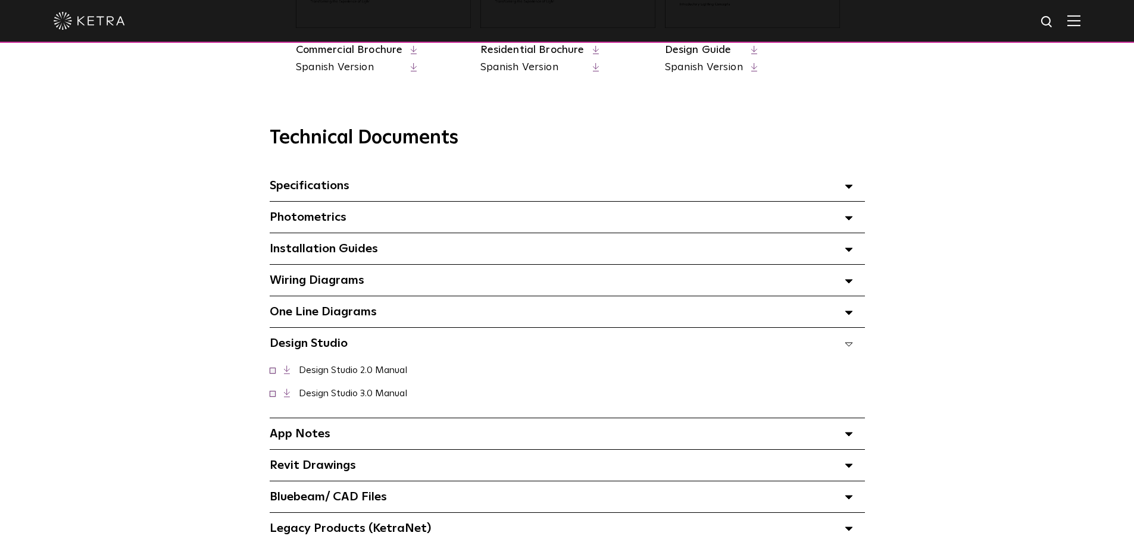
click at [272, 396] on span at bounding box center [273, 393] width 6 height 6
click at [285, 396] on icon at bounding box center [287, 393] width 7 height 9
